Goal: Task Accomplishment & Management: Manage account settings

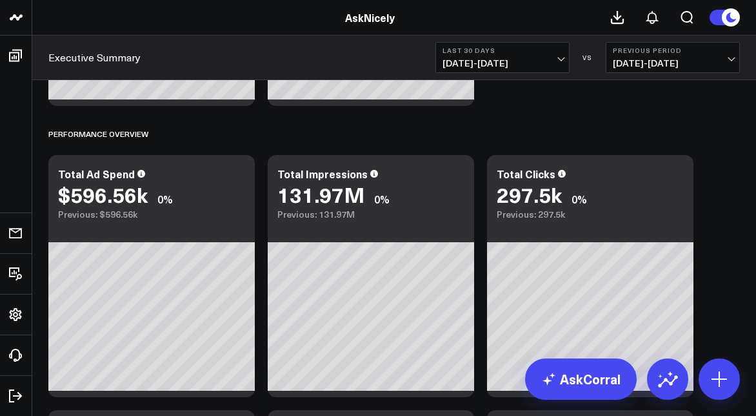
scroll to position [234, 0]
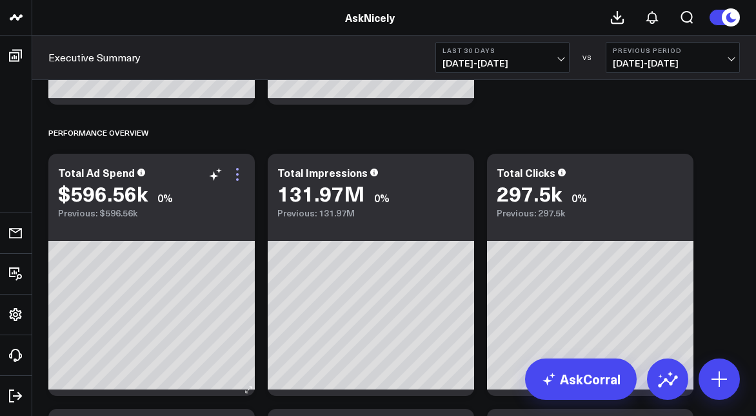
click at [237, 176] on icon at bounding box center [237, 173] width 15 height 15
click at [573, 130] on div "Performance Overview" at bounding box center [394, 132] width 692 height 30
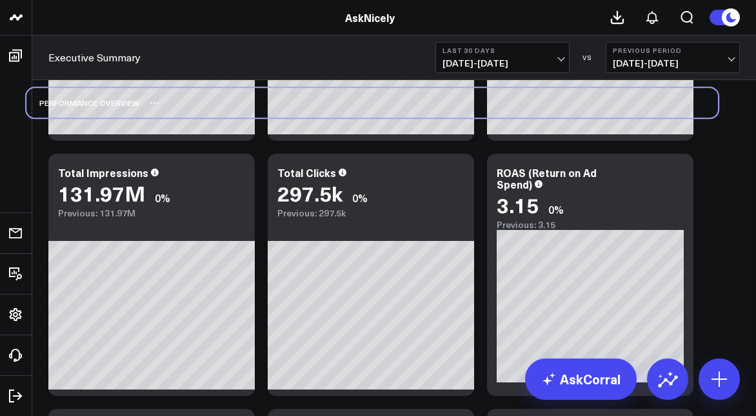
click at [551, 101] on div "Performance Overview" at bounding box center [372, 103] width 692 height 30
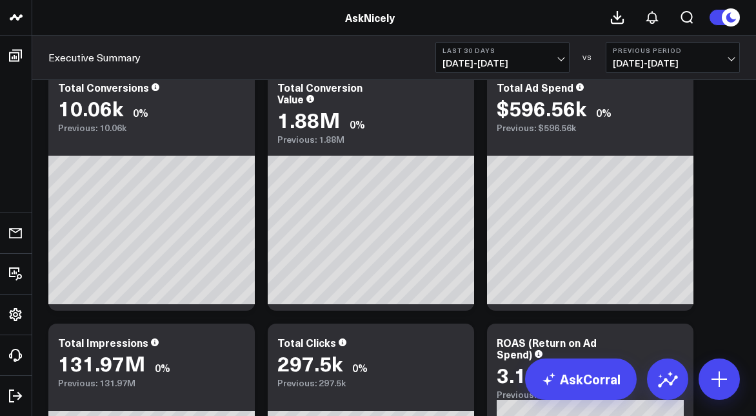
scroll to position [0, 0]
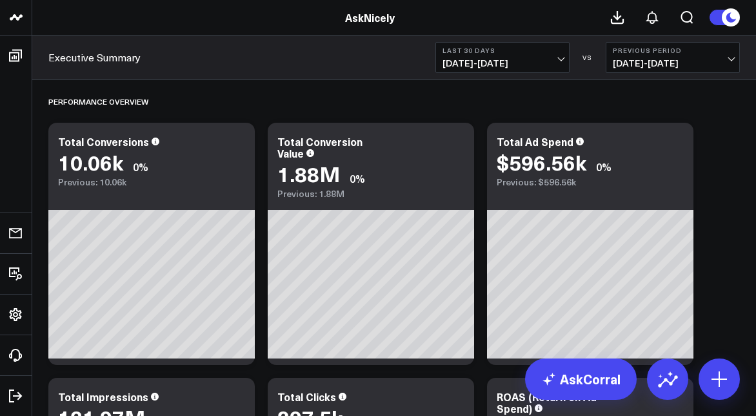
click at [552, 59] on span "[DATE] - [DATE]" at bounding box center [503, 63] width 120 height 10
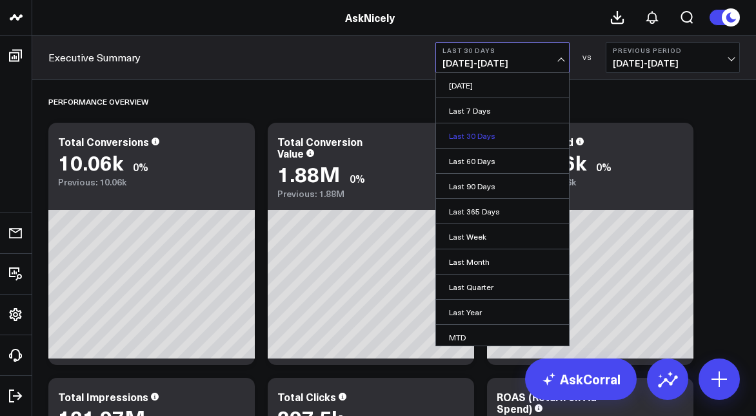
click at [479, 133] on link "Last 30 Days" at bounding box center [502, 135] width 133 height 25
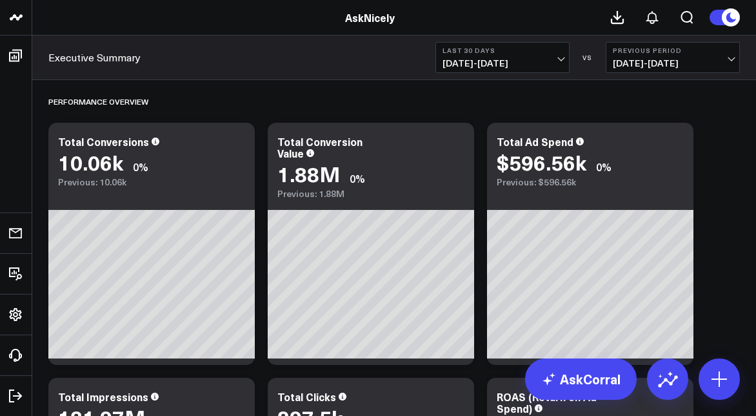
click at [642, 63] on span "[DATE] - [DATE]" at bounding box center [673, 63] width 120 height 10
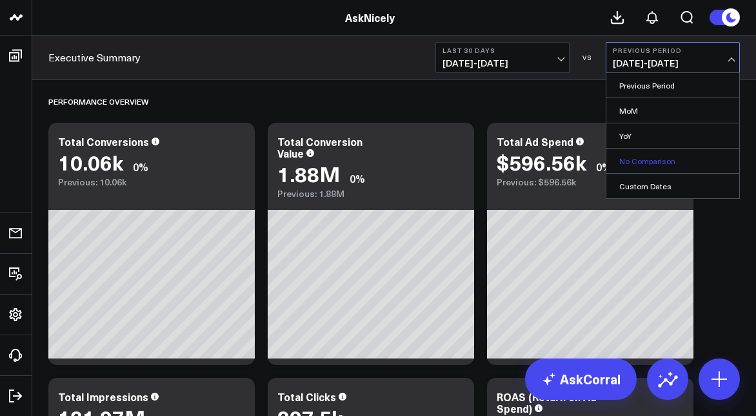
click at [629, 157] on link "No Comparison" at bounding box center [673, 160] width 133 height 25
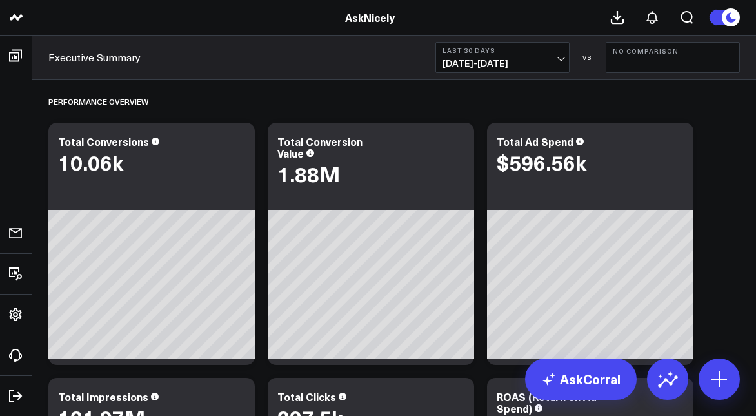
click at [547, 62] on span "[DATE] - [DATE]" at bounding box center [503, 63] width 120 height 10
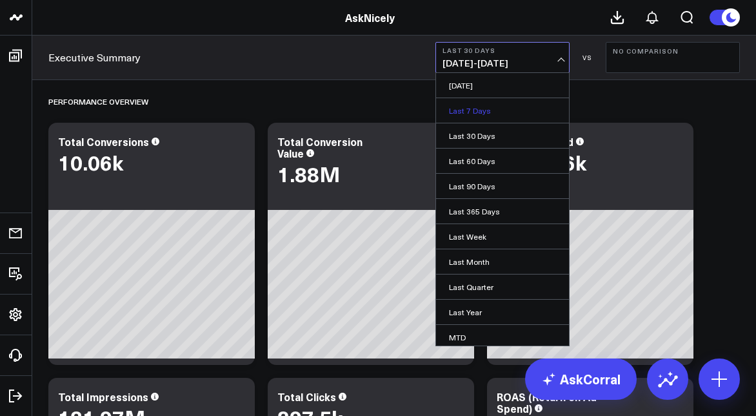
click at [490, 106] on link "Last 7 Days" at bounding box center [502, 110] width 133 height 25
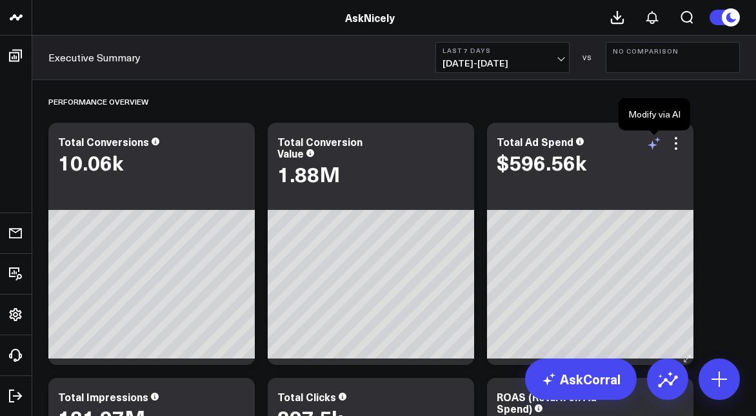
click at [652, 145] on icon at bounding box center [653, 145] width 10 height 10
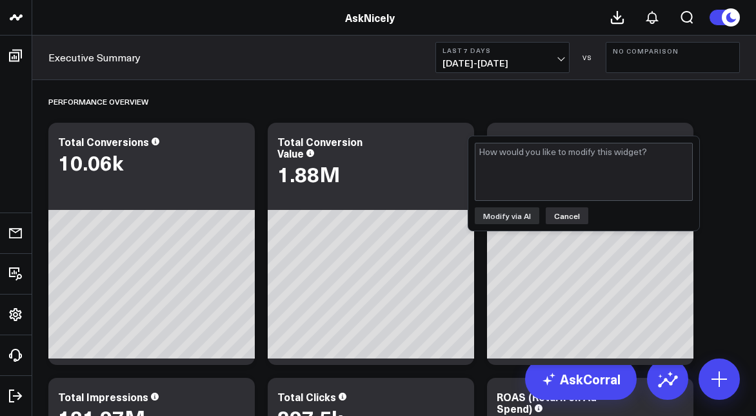
click at [558, 219] on button "Cancel" at bounding box center [567, 215] width 43 height 17
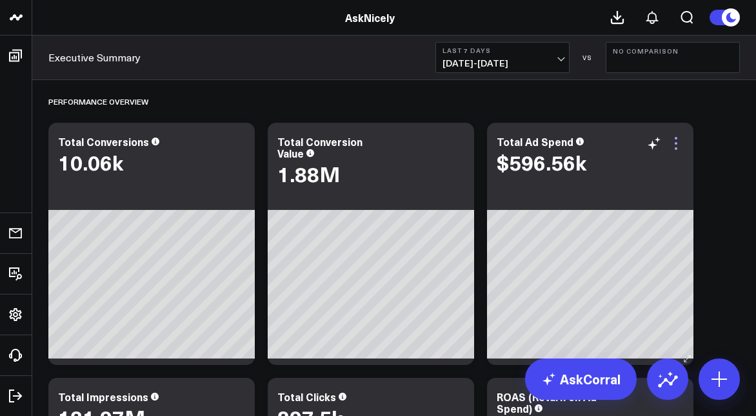
click at [678, 146] on icon at bounding box center [675, 142] width 15 height 15
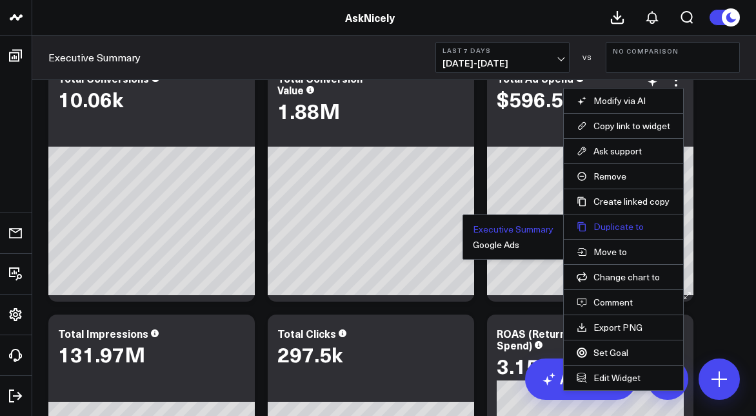
scroll to position [81, 0]
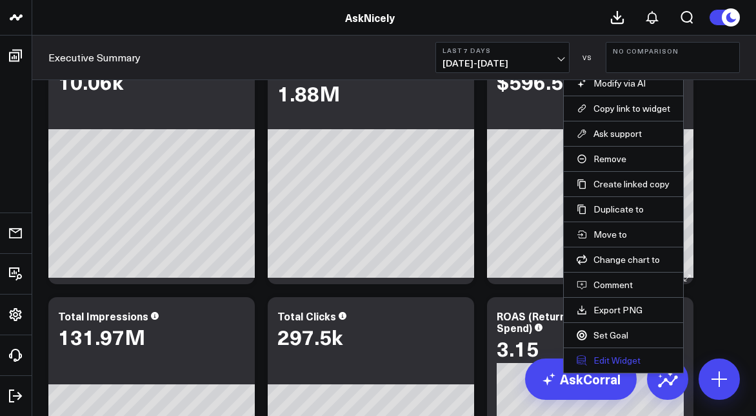
click at [623, 358] on button "Edit Widget" at bounding box center [624, 360] width 94 height 12
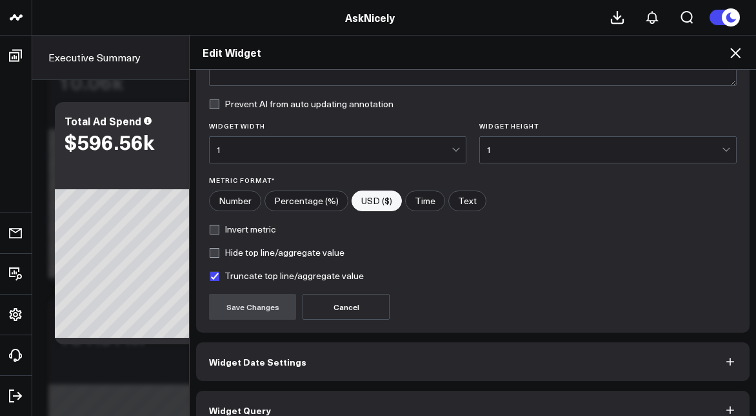
scroll to position [159, 0]
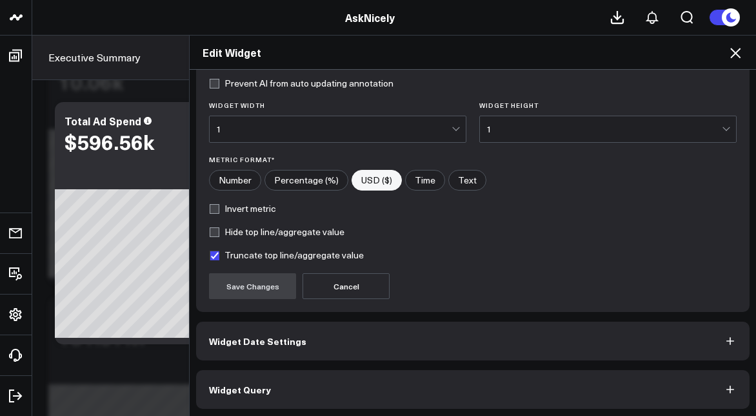
click at [590, 348] on button "Widget Date Settings" at bounding box center [473, 340] width 554 height 39
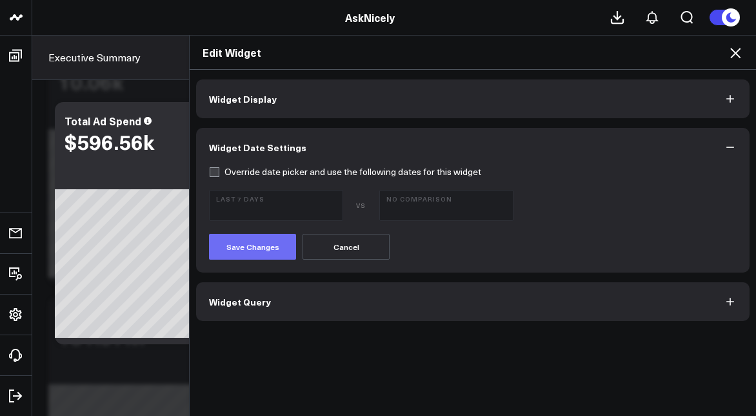
click at [277, 247] on button "Save Changes" at bounding box center [252, 247] width 87 height 26
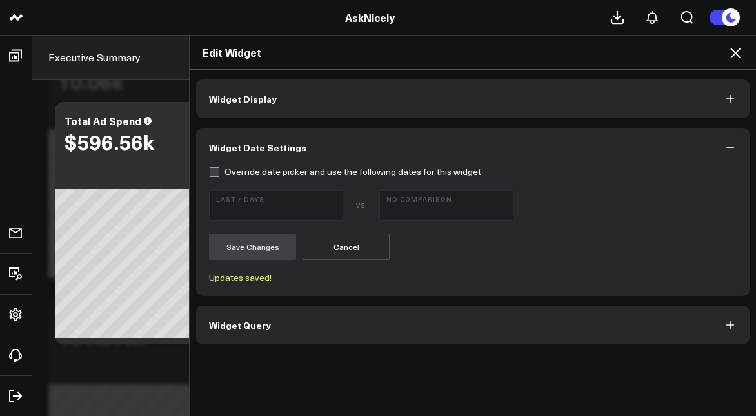
click at [734, 52] on icon at bounding box center [735, 52] width 15 height 15
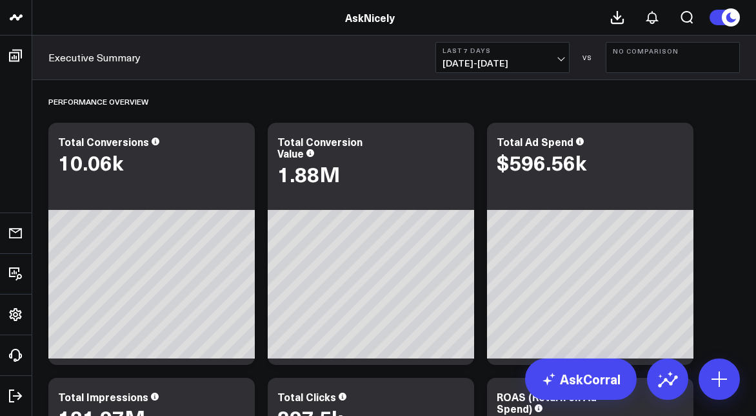
click at [719, 14] on button at bounding box center [724, 17] width 31 height 17
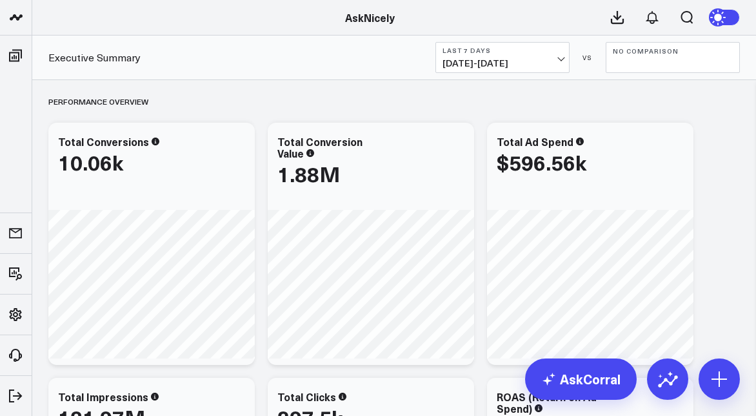
click at [725, 15] on icon at bounding box center [719, 17] width 14 height 14
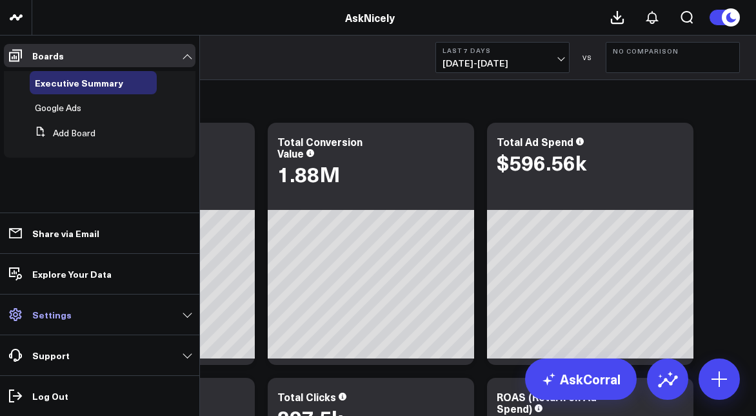
click at [43, 318] on p "Settings" at bounding box center [51, 314] width 39 height 10
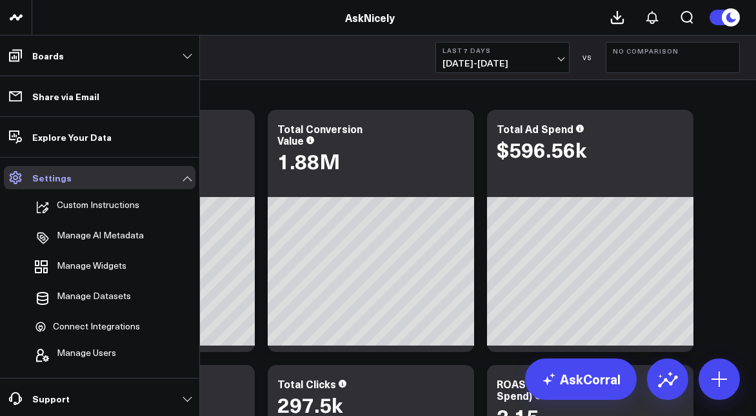
scroll to position [13, 0]
click at [79, 328] on span "Connect Integrations" at bounding box center [96, 327] width 87 height 12
click at [98, 299] on span "Manage Datasets" at bounding box center [94, 297] width 74 height 15
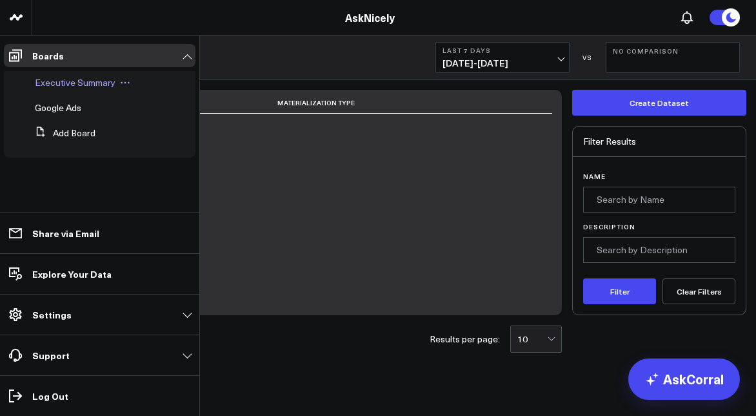
click at [55, 83] on span "Executive Summary" at bounding box center [75, 82] width 81 height 12
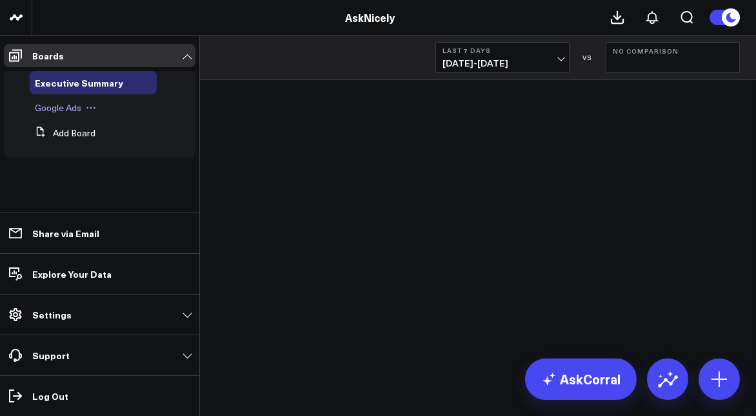
click at [45, 115] on div "Google Ads" at bounding box center [93, 107] width 127 height 23
click at [46, 106] on span "Google Ads" at bounding box center [58, 107] width 46 height 12
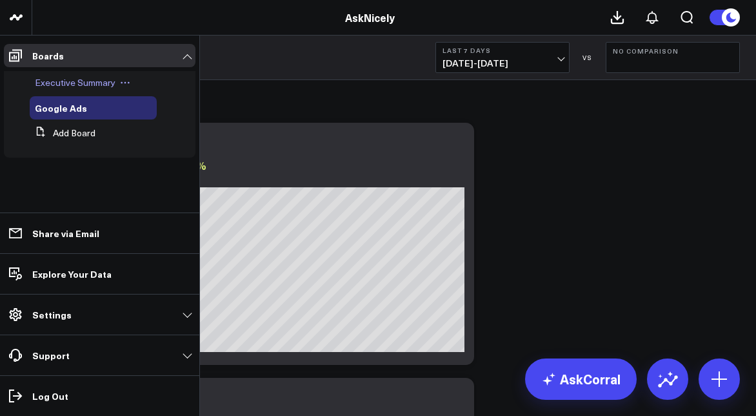
click at [51, 82] on span "Executive Summary" at bounding box center [75, 82] width 81 height 12
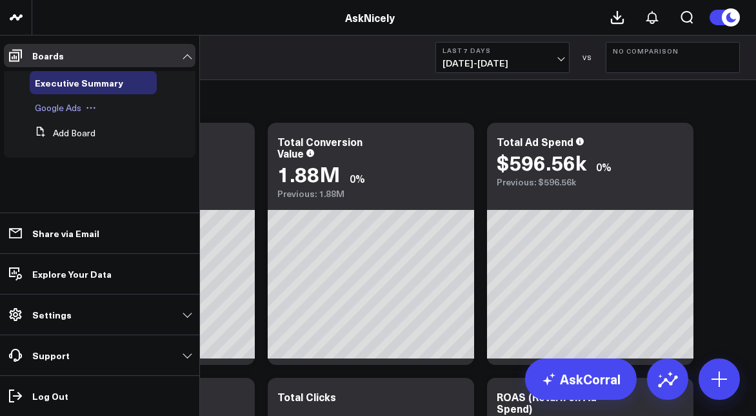
click at [43, 108] on span "Google Ads" at bounding box center [58, 107] width 46 height 12
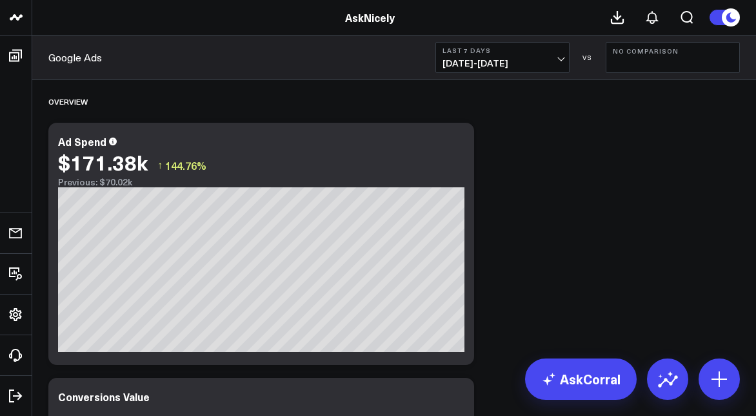
click at [499, 53] on b "Last 7 Days" at bounding box center [503, 50] width 120 height 8
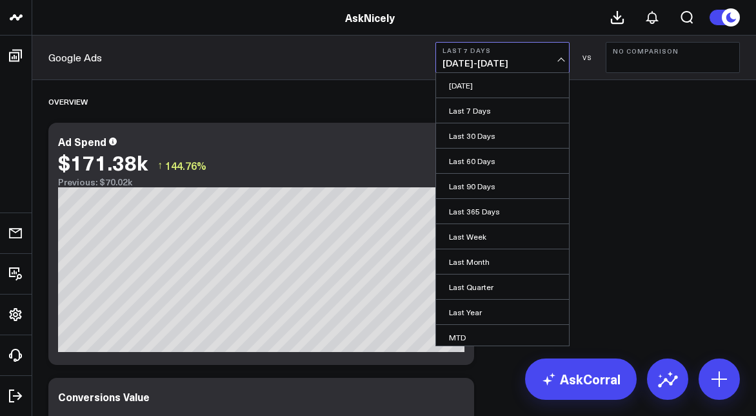
click at [385, 57] on div "Google Ads Last 7 Days [DATE] - [DATE] [DATE] Last 7 Days Last 30 Days Last 60 …" at bounding box center [394, 57] width 724 height 45
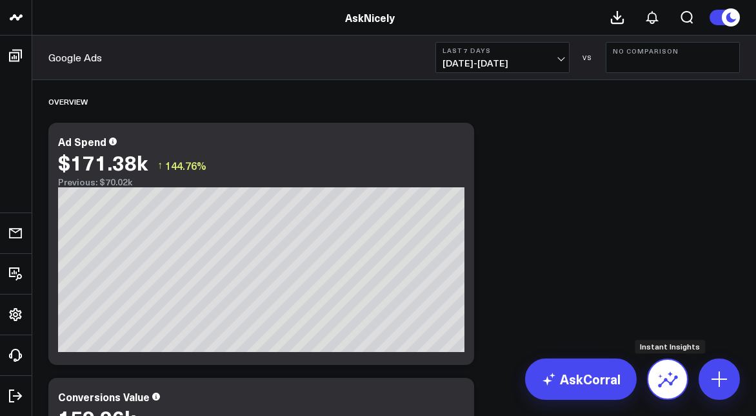
click at [667, 373] on icon at bounding box center [667, 378] width 21 height 21
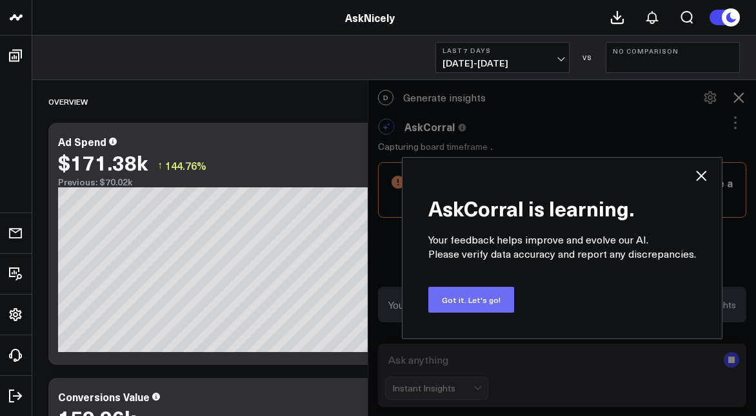
click at [491, 303] on button "Got it. Let's go!" at bounding box center [471, 299] width 86 height 26
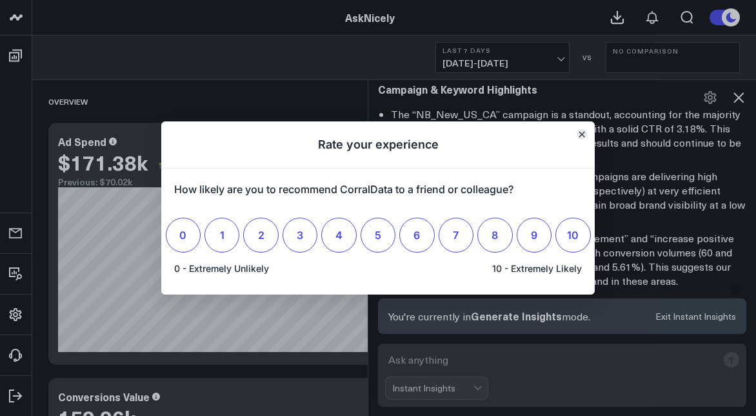
click at [582, 135] on icon "Close" at bounding box center [581, 134] width 5 height 5
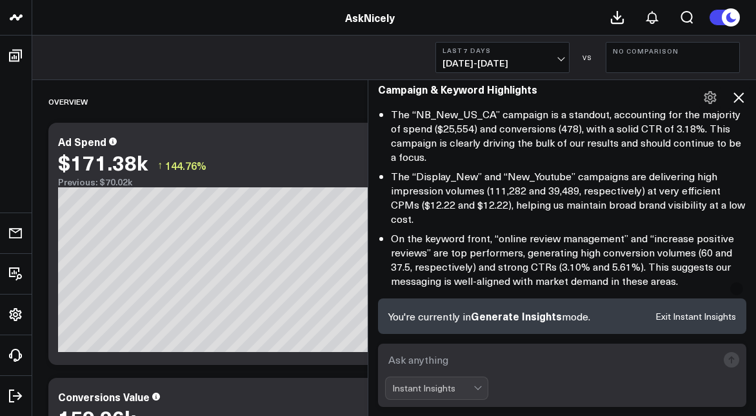
click at [306, 56] on div "Google Ads Last 7 Days [DATE] - [DATE] VS No Comparison" at bounding box center [394, 57] width 724 height 45
click at [736, 95] on icon at bounding box center [738, 97] width 15 height 15
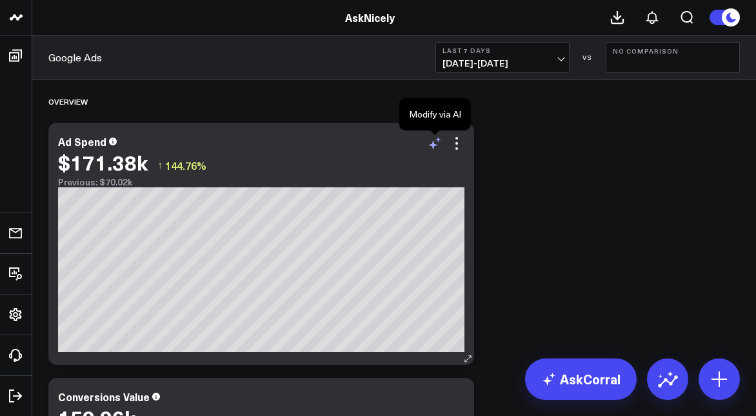
click at [432, 145] on icon at bounding box center [433, 145] width 10 height 10
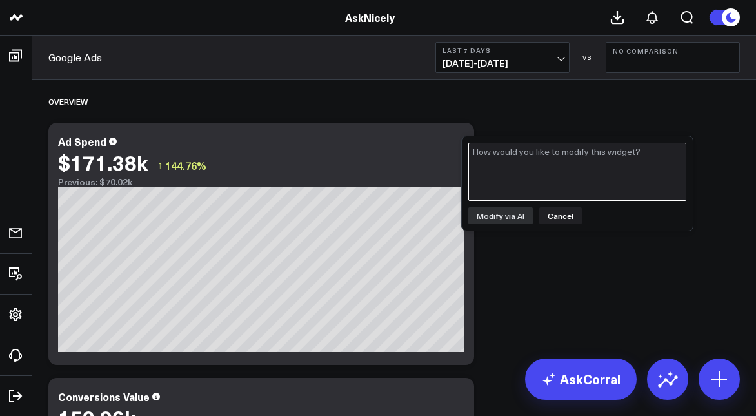
click at [501, 159] on textarea at bounding box center [577, 172] width 218 height 58
type textarea "just show last 7 days"
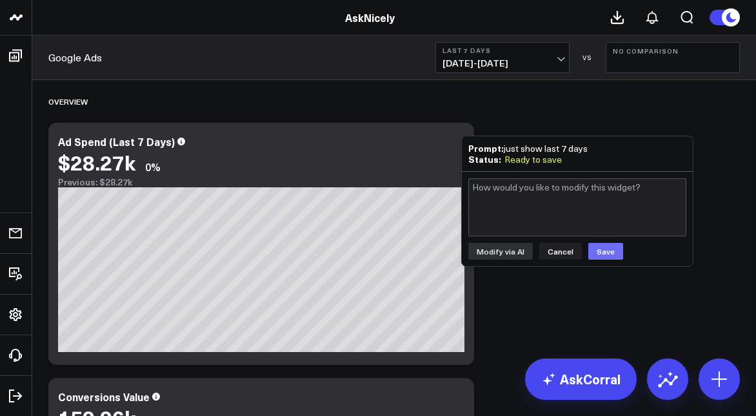
click at [604, 246] on button "Save" at bounding box center [605, 251] width 35 height 17
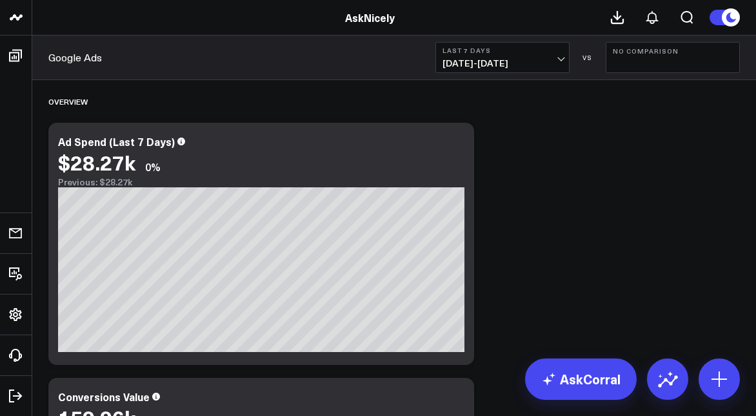
click at [532, 64] on span "[DATE] - [DATE]" at bounding box center [503, 63] width 120 height 10
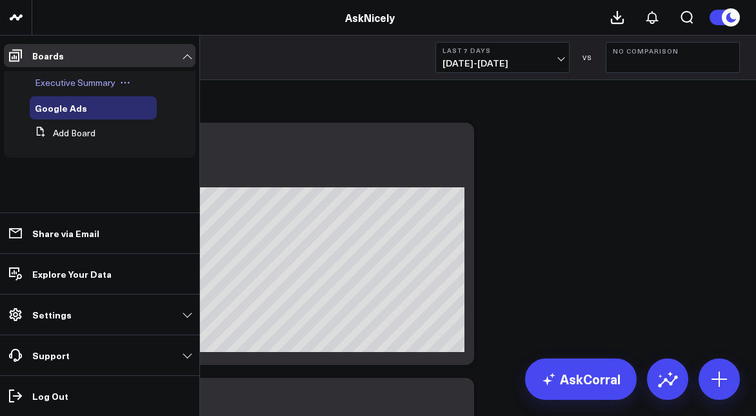
click at [53, 86] on span "Executive Summary" at bounding box center [75, 82] width 81 height 12
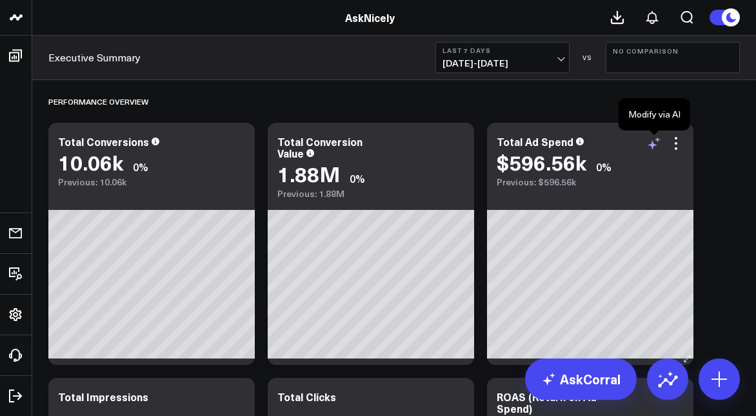
click at [654, 146] on icon at bounding box center [654, 142] width 15 height 15
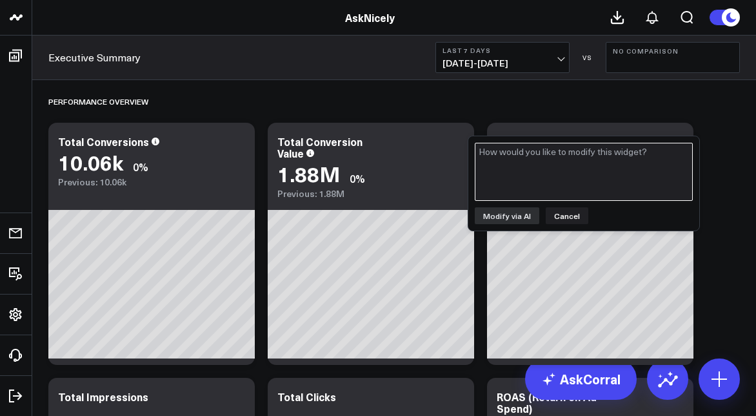
click at [580, 155] on textarea at bounding box center [584, 172] width 218 height 58
type textarea "just show last 7 days"
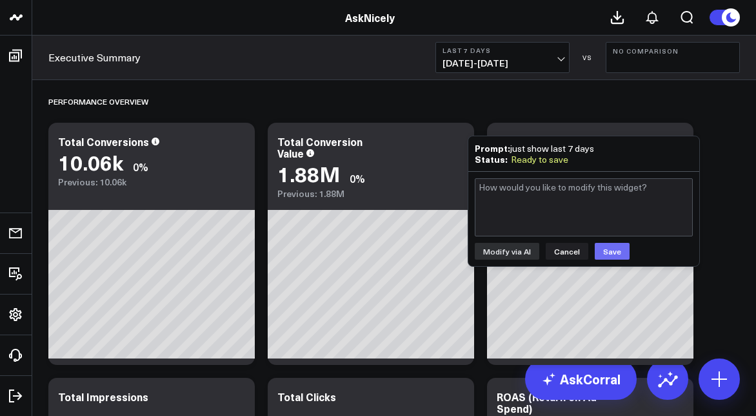
click at [617, 257] on button "Save" at bounding box center [612, 251] width 35 height 17
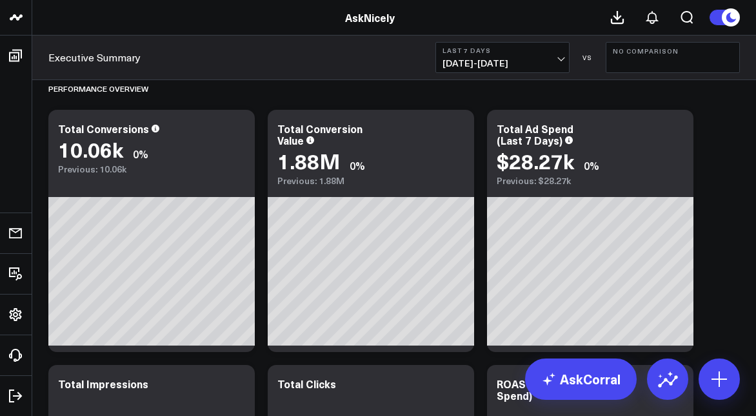
scroll to position [15, 0]
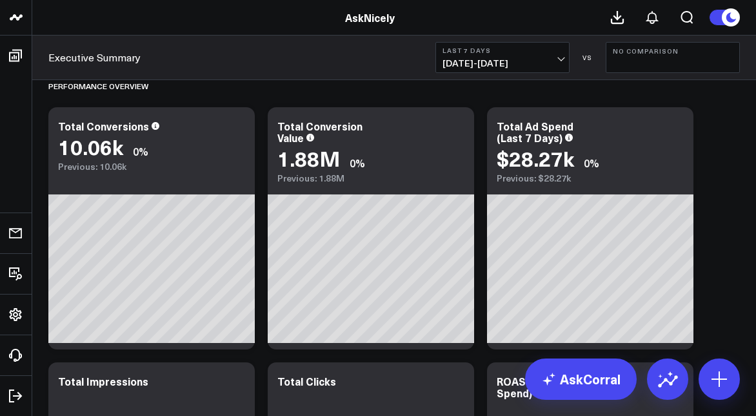
click at [691, 51] on b "No Comparison" at bounding box center [673, 51] width 120 height 8
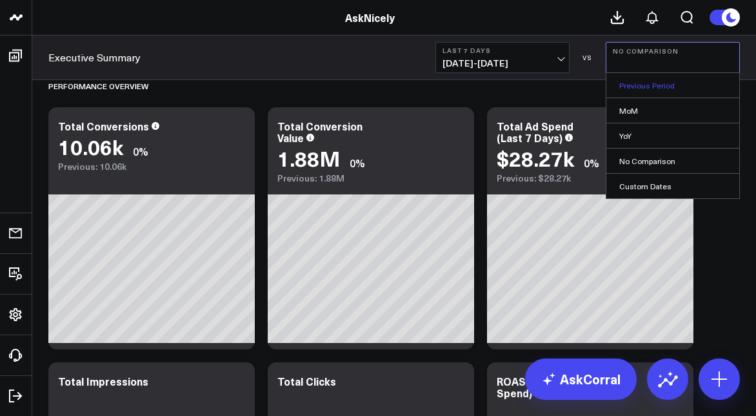
click at [664, 84] on link "Previous Period" at bounding box center [673, 85] width 133 height 25
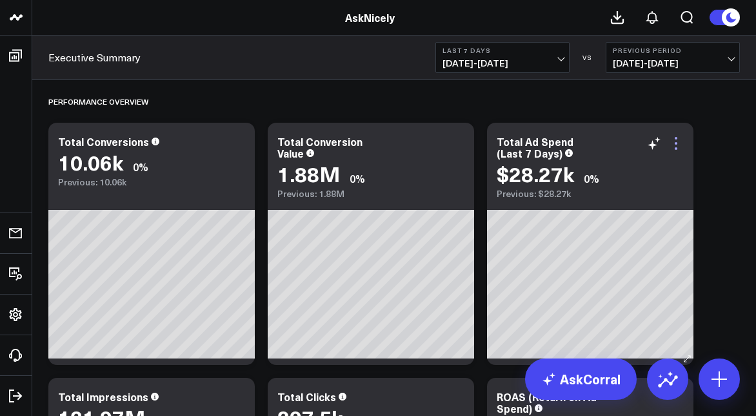
click at [674, 141] on icon at bounding box center [675, 142] width 15 height 15
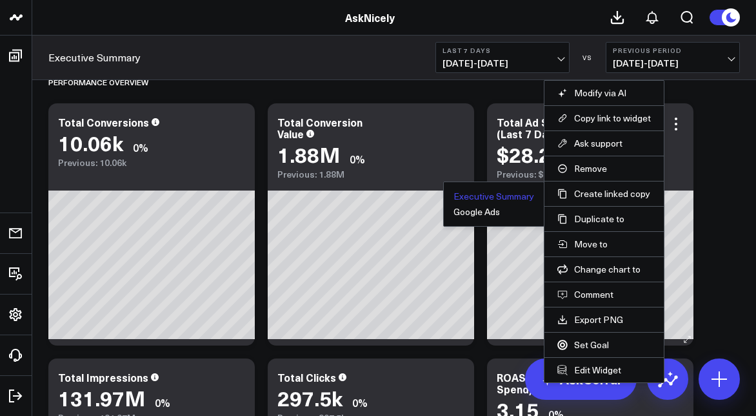
scroll to position [20, 0]
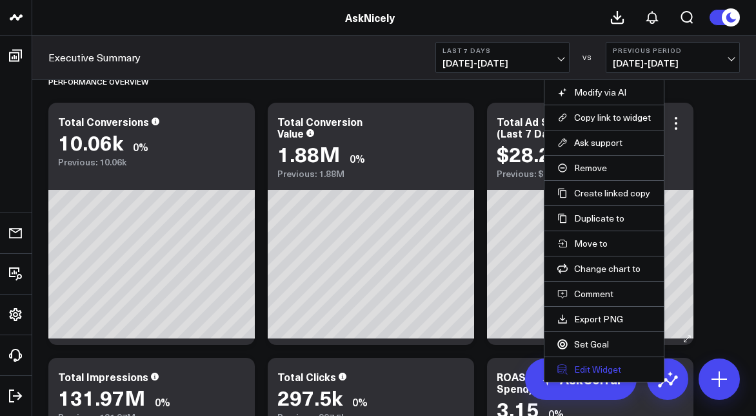
click at [585, 364] on button "Edit Widget" at bounding box center [604, 369] width 94 height 12
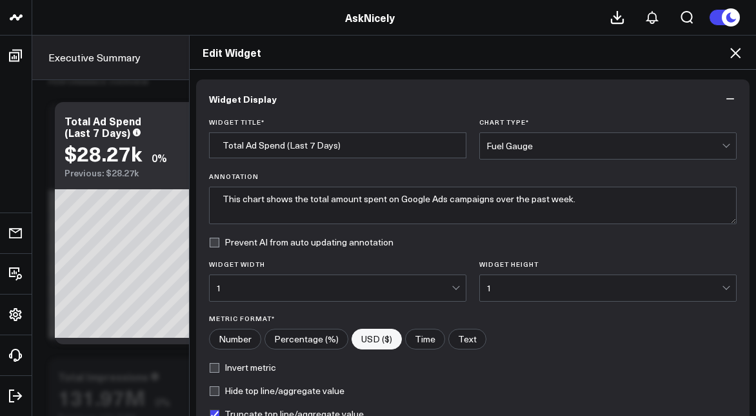
click at [566, 152] on div "Fuel Gauge" at bounding box center [605, 146] width 236 height 26
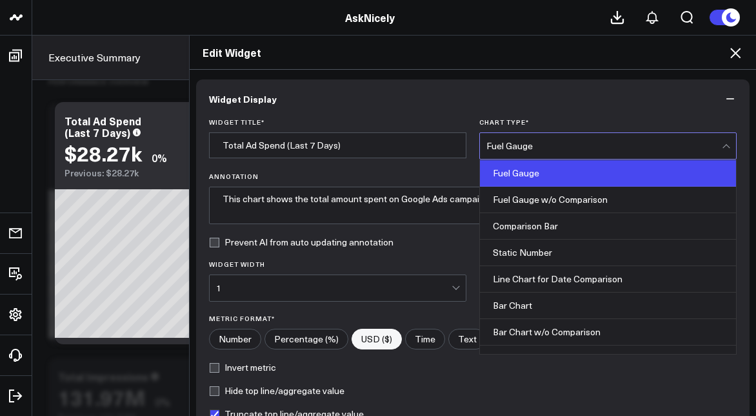
click at [566, 152] on div "Fuel Gauge" at bounding box center [605, 146] width 236 height 26
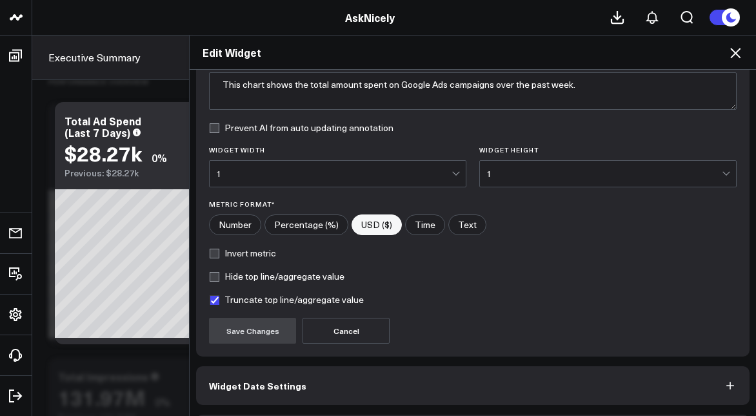
scroll to position [159, 0]
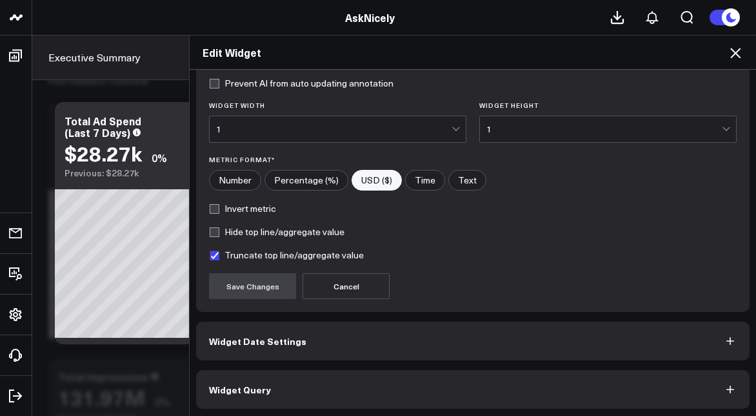
click at [412, 326] on button "Widget Date Settings" at bounding box center [473, 340] width 554 height 39
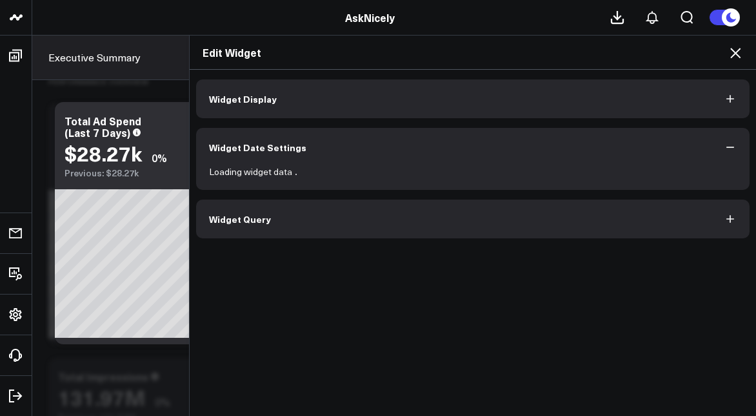
scroll to position [0, 0]
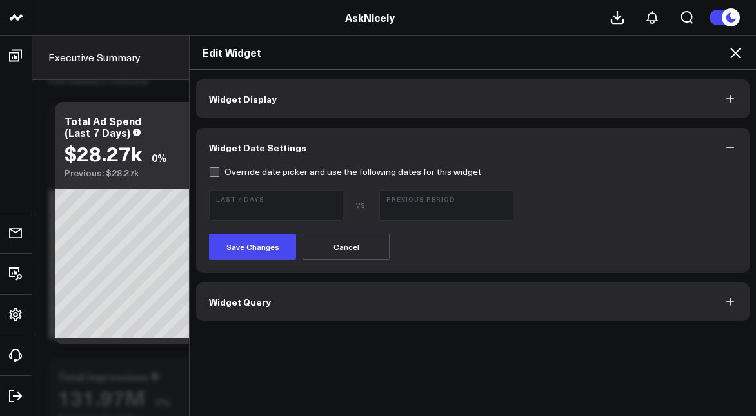
click at [215, 173] on label "Override date picker and use the following dates for this widget" at bounding box center [345, 171] width 272 height 10
click at [215, 173] on input "Override date picker and use the following dates for this widget" at bounding box center [214, 171] width 10 height 10
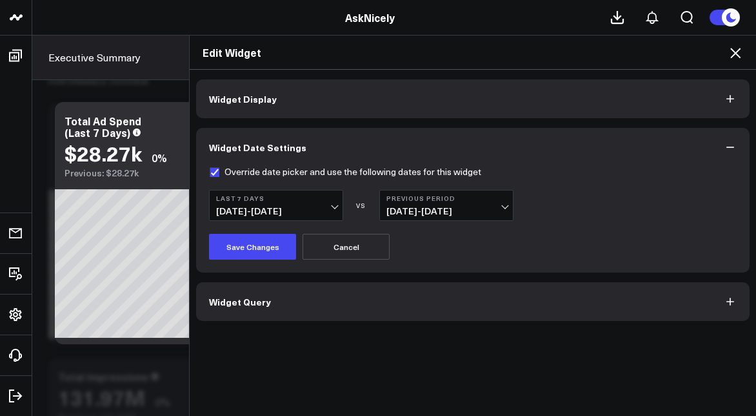
click at [215, 173] on label "Override date picker and use the following dates for this widget" at bounding box center [345, 171] width 272 height 10
click at [215, 173] on input "Override date picker and use the following dates for this widget" at bounding box center [214, 171] width 10 height 10
checkbox input "false"
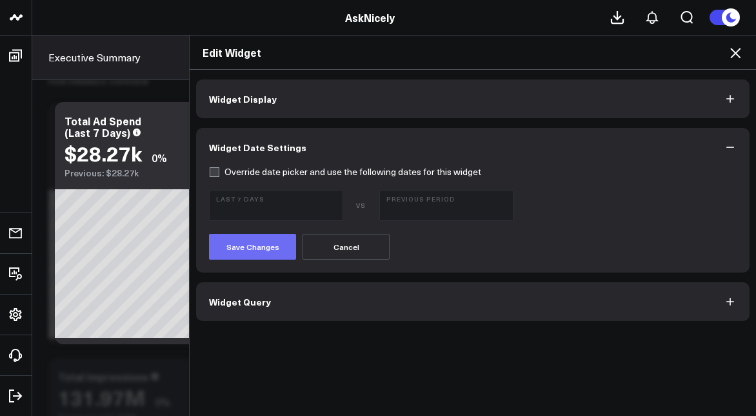
click at [235, 242] on button "Save Changes" at bounding box center [252, 247] width 87 height 26
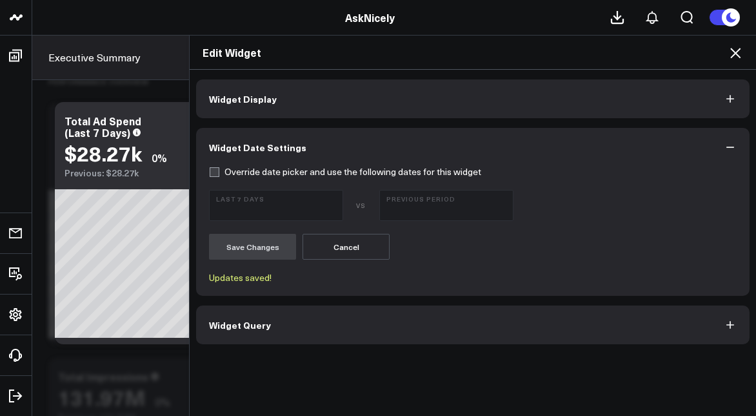
click at [736, 50] on icon at bounding box center [735, 52] width 15 height 15
